Goal: Task Accomplishment & Management: Complete application form

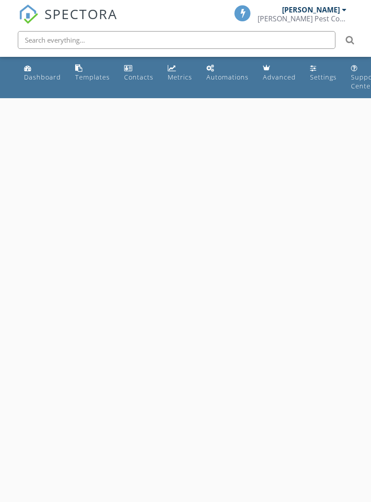
select select "7"
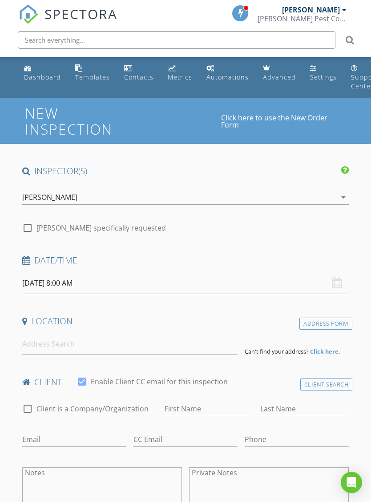
click at [59, 285] on input "08/29/2025 8:00 AM" at bounding box center [185, 283] width 327 height 22
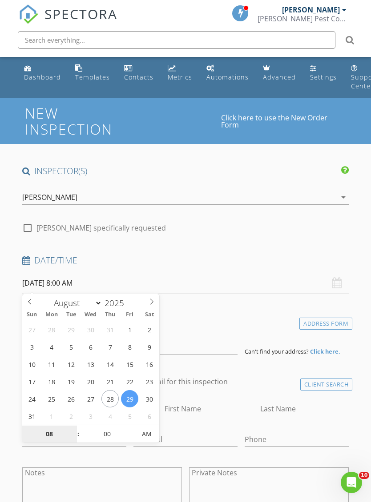
type input "08/27/2025 8:00 AM"
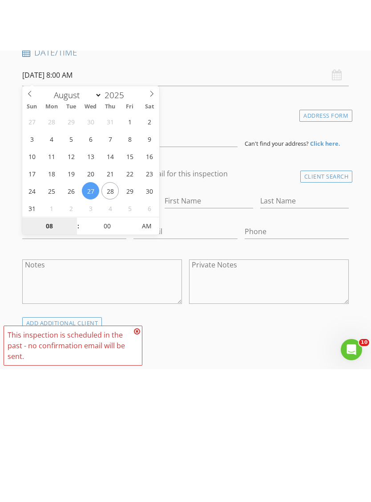
scroll to position [259, 0]
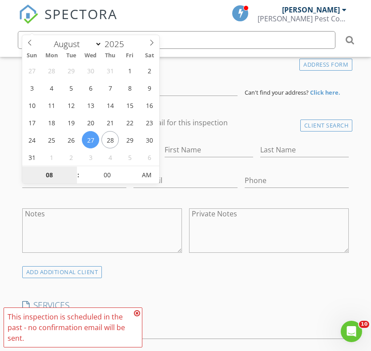
type input "9"
type input "[DATE] 9:00 AM"
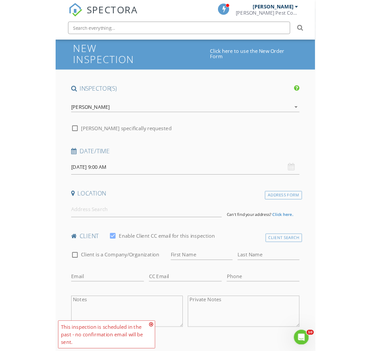
scroll to position [40, 0]
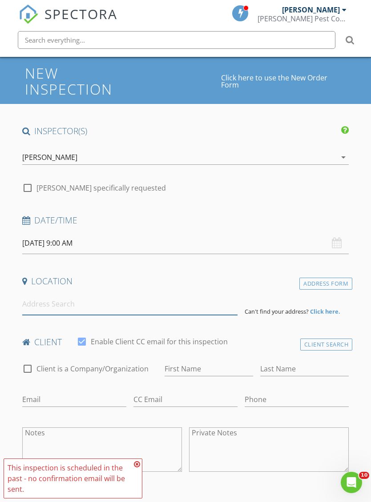
click at [71, 304] on input at bounding box center [129, 304] width 215 height 22
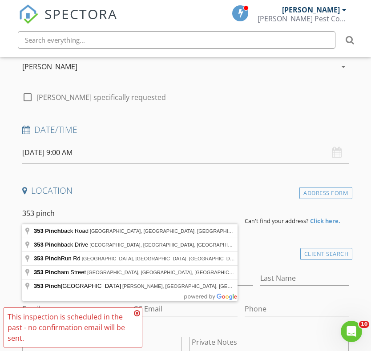
scroll to position [148, 0]
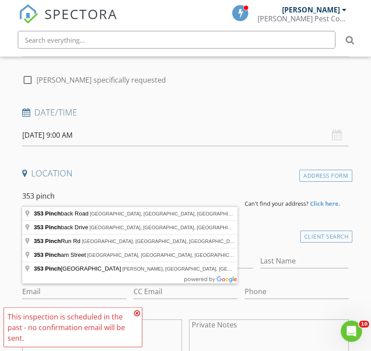
type input "353 Pinchback Road, Beaumont, TX, USA"
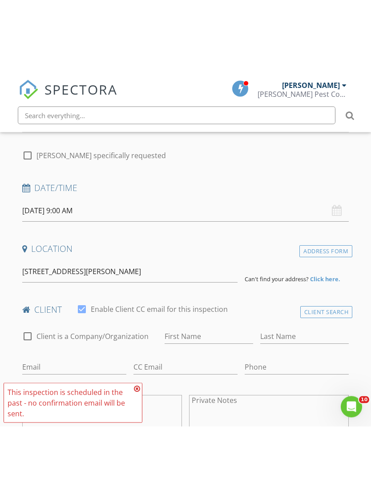
scroll to position [148, 0]
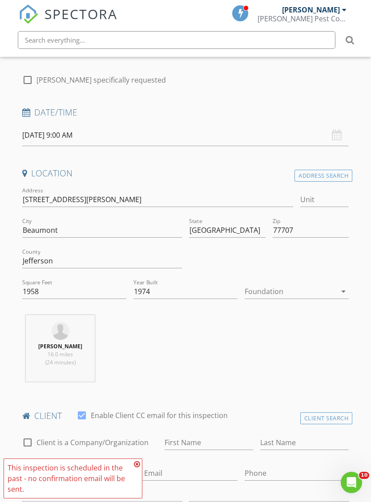
click at [268, 289] on div at bounding box center [290, 291] width 92 height 14
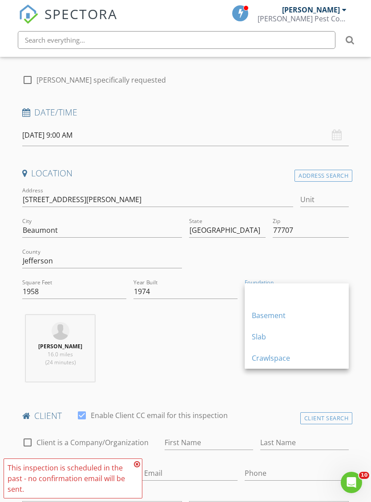
click at [263, 338] on div "Slab" at bounding box center [297, 337] width 90 height 11
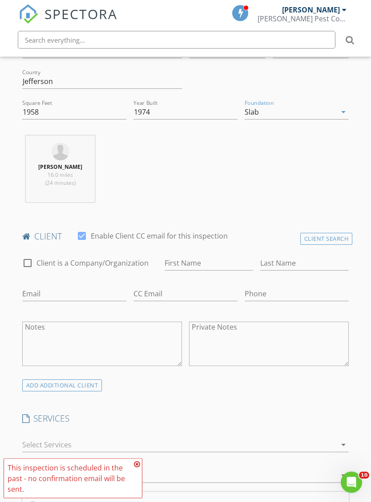
scroll to position [328, 0]
click at [194, 260] on input "First Name" at bounding box center [208, 263] width 88 height 15
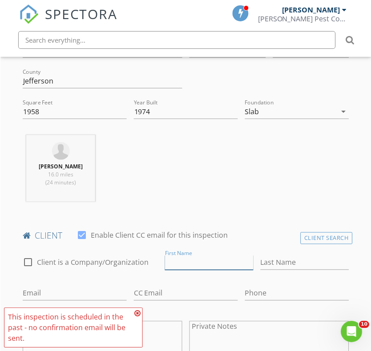
scroll to position [328, 0]
type input "Fayvetta"
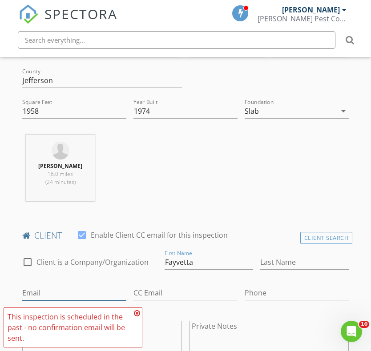
click at [81, 291] on input "Email" at bounding box center [74, 293] width 104 height 15
type input "Fayvetta@sbcglobal.net"
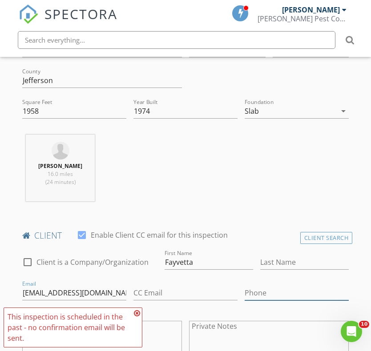
click at [272, 291] on input "Phone" at bounding box center [296, 293] width 104 height 15
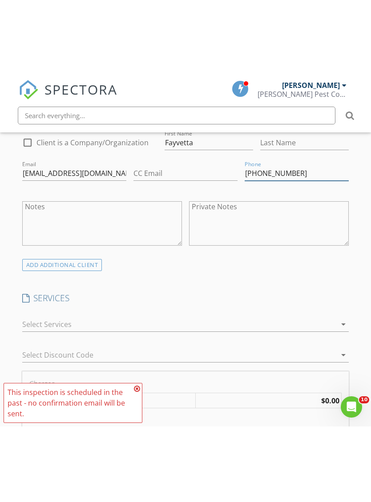
scroll to position [536, 0]
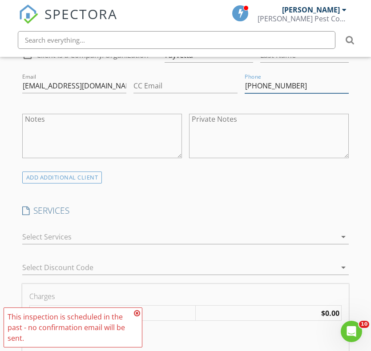
type input "[PHONE_NUMBER]"
click at [79, 230] on div at bounding box center [179, 237] width 314 height 14
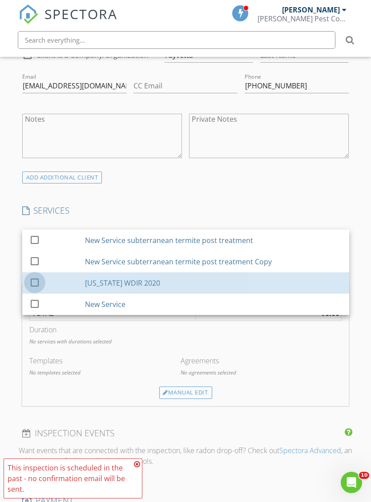
click at [28, 279] on div at bounding box center [34, 282] width 15 height 15
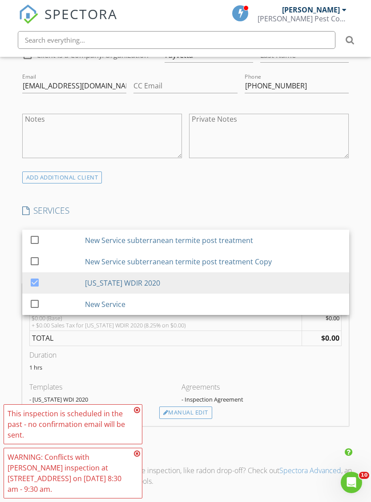
click at [181, 415] on div "Manual Edit" at bounding box center [185, 413] width 53 height 12
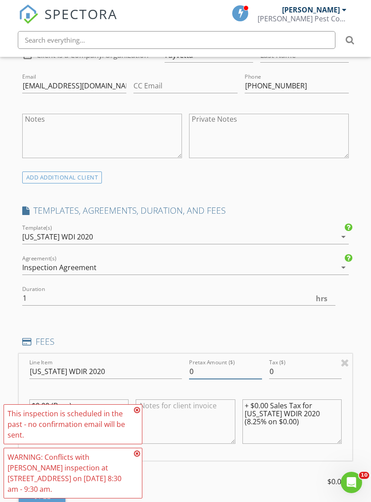
click at [206, 369] on input "0" at bounding box center [225, 371] width 73 height 15
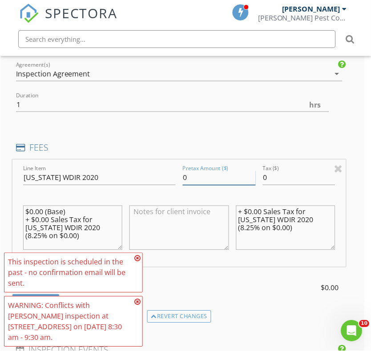
scroll to position [730, 7]
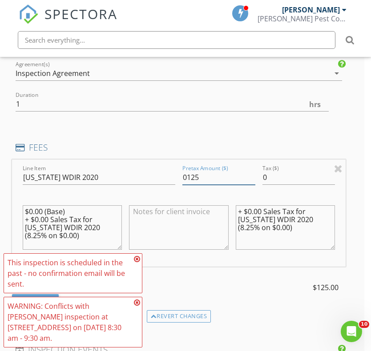
type input "0125"
click at [288, 176] on input "0" at bounding box center [298, 177] width 73 height 15
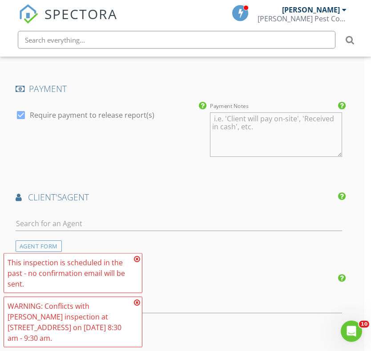
scroll to position [1083, 7]
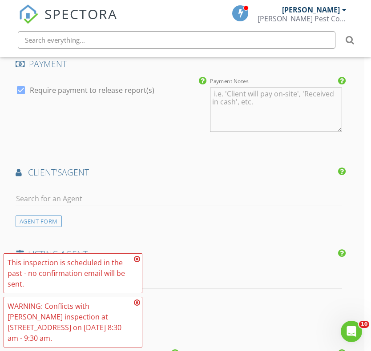
type input "010.31"
click at [124, 192] on input "text" at bounding box center [179, 199] width 327 height 15
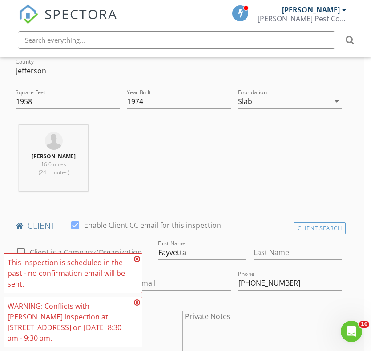
scroll to position [325, 7]
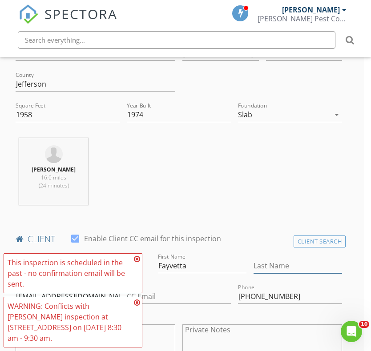
click at [280, 259] on input "Last Name" at bounding box center [297, 266] width 88 height 15
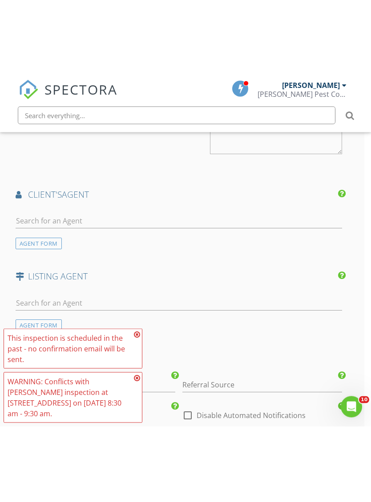
scroll to position [1155, 7]
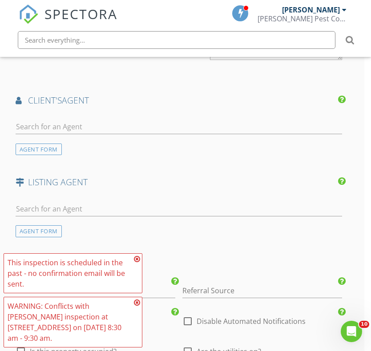
type input "[PERSON_NAME]"
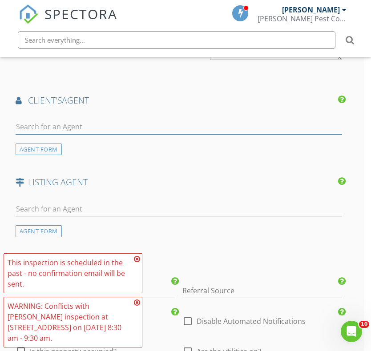
click at [90, 120] on input "text" at bounding box center [179, 127] width 327 height 15
type input "[PERSON_NAME]"
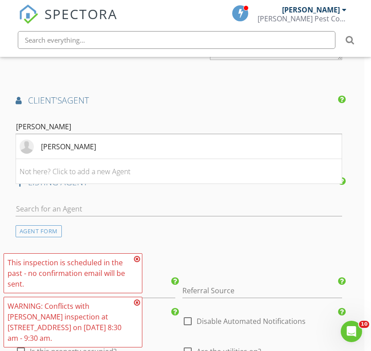
click at [86, 145] on li "[PERSON_NAME]" at bounding box center [179, 146] width 326 height 25
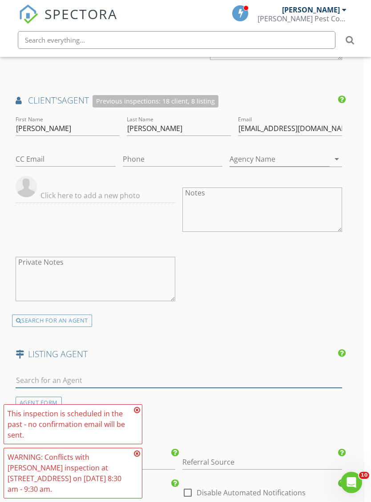
click at [107, 376] on input "text" at bounding box center [179, 380] width 327 height 15
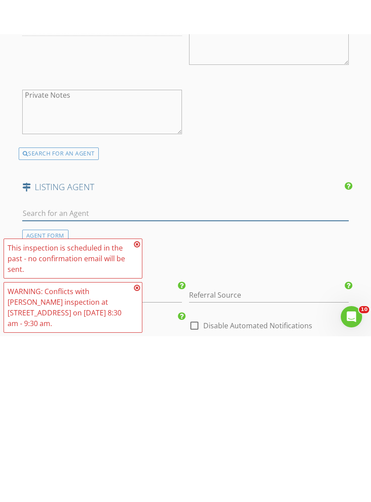
scroll to position [1357, 0]
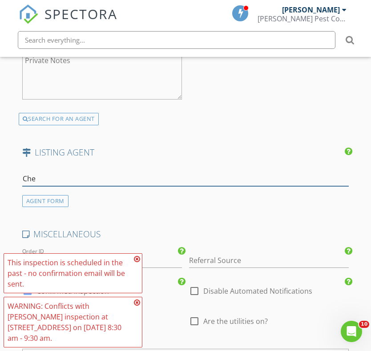
type input "Chee"
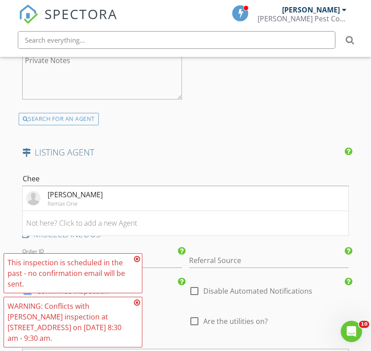
click at [86, 190] on div "[PERSON_NAME]" at bounding box center [75, 194] width 55 height 11
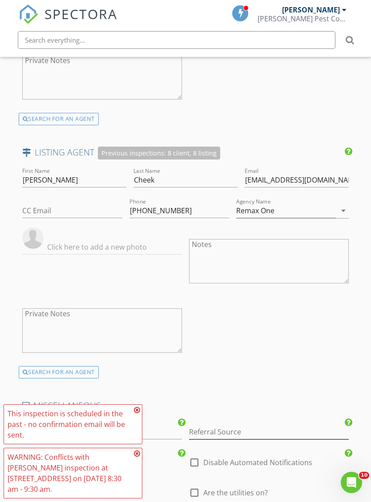
click at [231, 432] on input "Referral Source" at bounding box center [269, 432] width 160 height 15
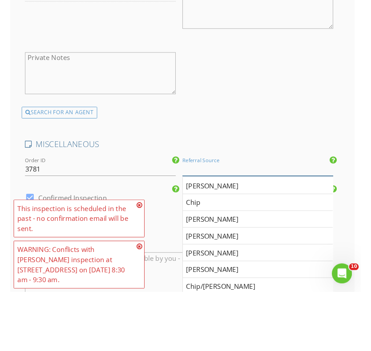
scroll to position [1610, 7]
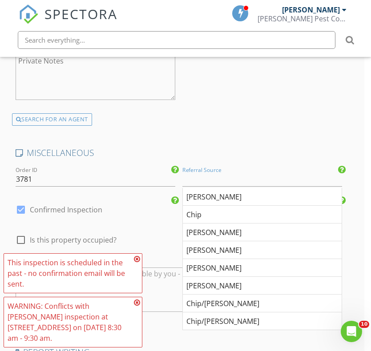
click at [215, 192] on div "[PERSON_NAME]" at bounding box center [262, 197] width 159 height 18
type input "[PERSON_NAME]"
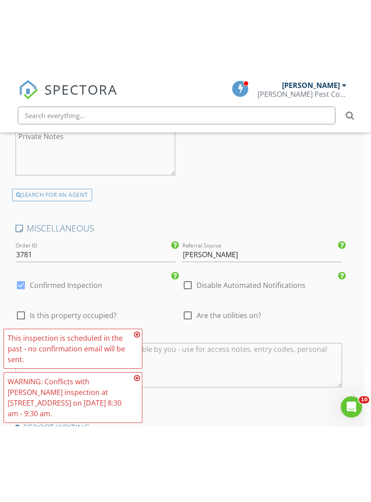
scroll to position [1579, 7]
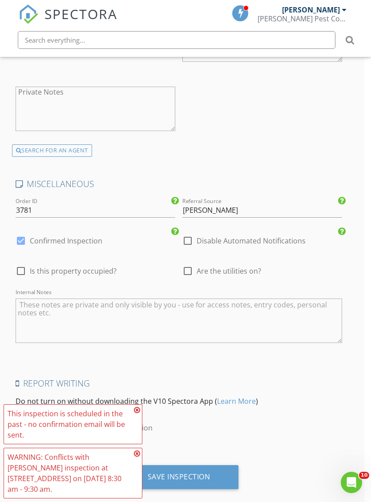
click at [188, 267] on div at bounding box center [187, 271] width 15 height 15
checkbox input "true"
click at [136, 414] on icon at bounding box center [137, 410] width 6 height 7
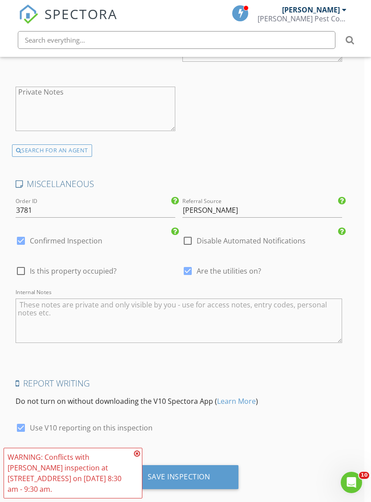
click at [138, 457] on icon at bounding box center [137, 453] width 6 height 7
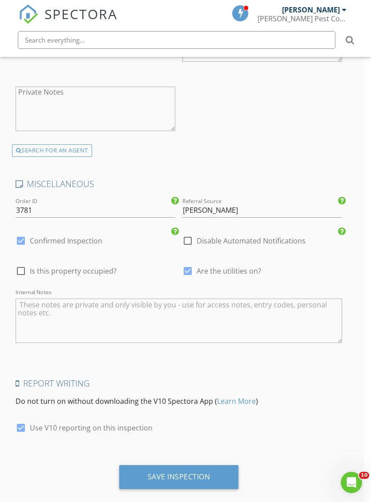
click at [176, 472] on div "Save Inspection" at bounding box center [179, 476] width 63 height 9
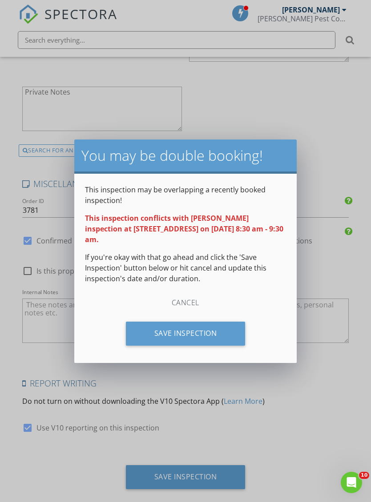
click at [201, 336] on div "Save Inspection" at bounding box center [186, 334] width 120 height 24
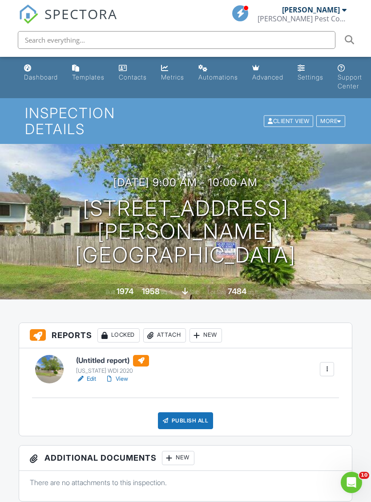
click at [112, 355] on h6 "(Untitled report)" at bounding box center [112, 361] width 73 height 12
